Goal: Task Accomplishment & Management: Manage account settings

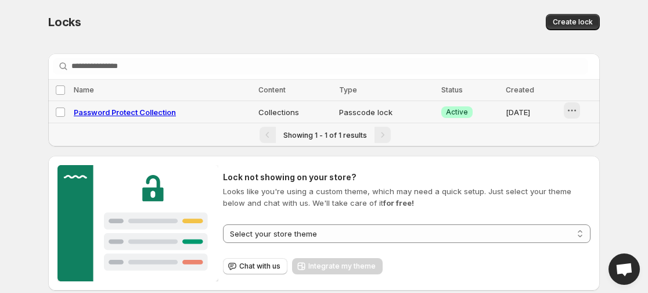
click at [572, 110] on icon "button" at bounding box center [572, 111] width 12 height 12
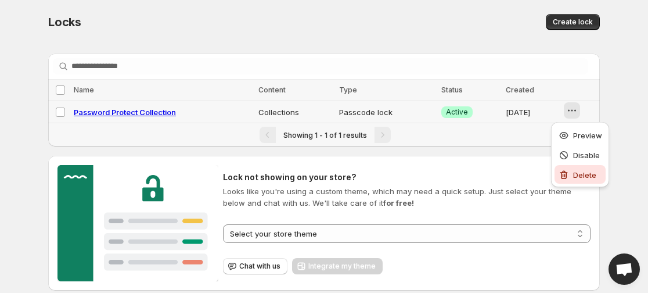
click at [580, 172] on span "Delete" at bounding box center [584, 174] width 23 height 9
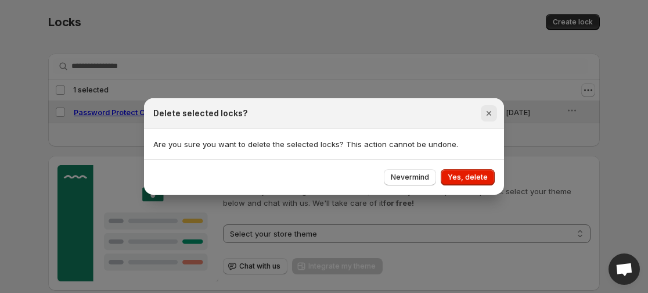
click at [495, 108] on button "Close" at bounding box center [489, 113] width 16 height 16
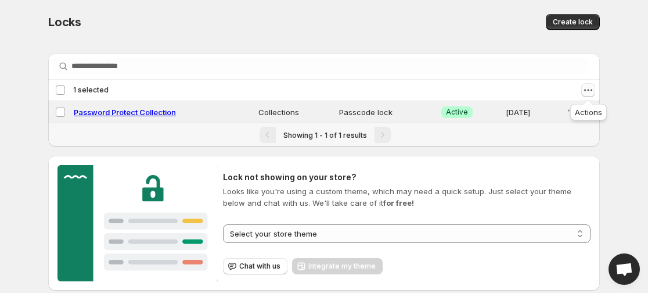
click at [588, 89] on icon "Actions" at bounding box center [589, 90] width 12 height 12
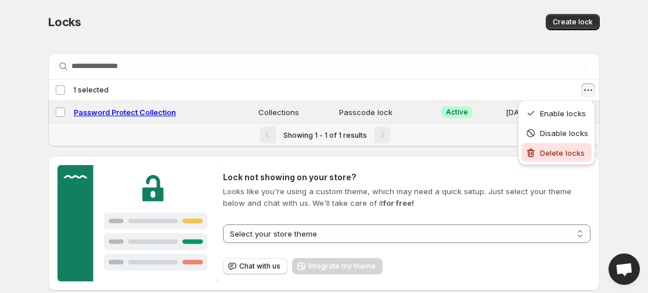
click at [554, 146] on button "Delete locks" at bounding box center [557, 152] width 70 height 19
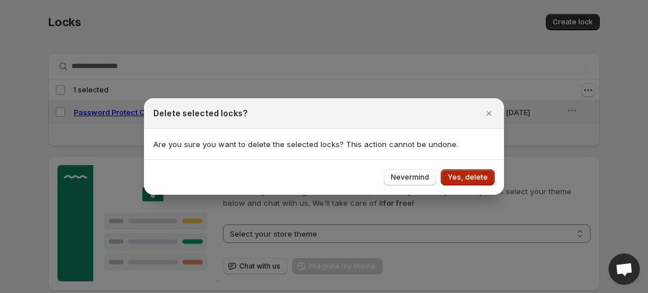
click at [466, 182] on button "Yes, delete" at bounding box center [468, 177] width 54 height 16
